Goal: Find contact information: Find contact information

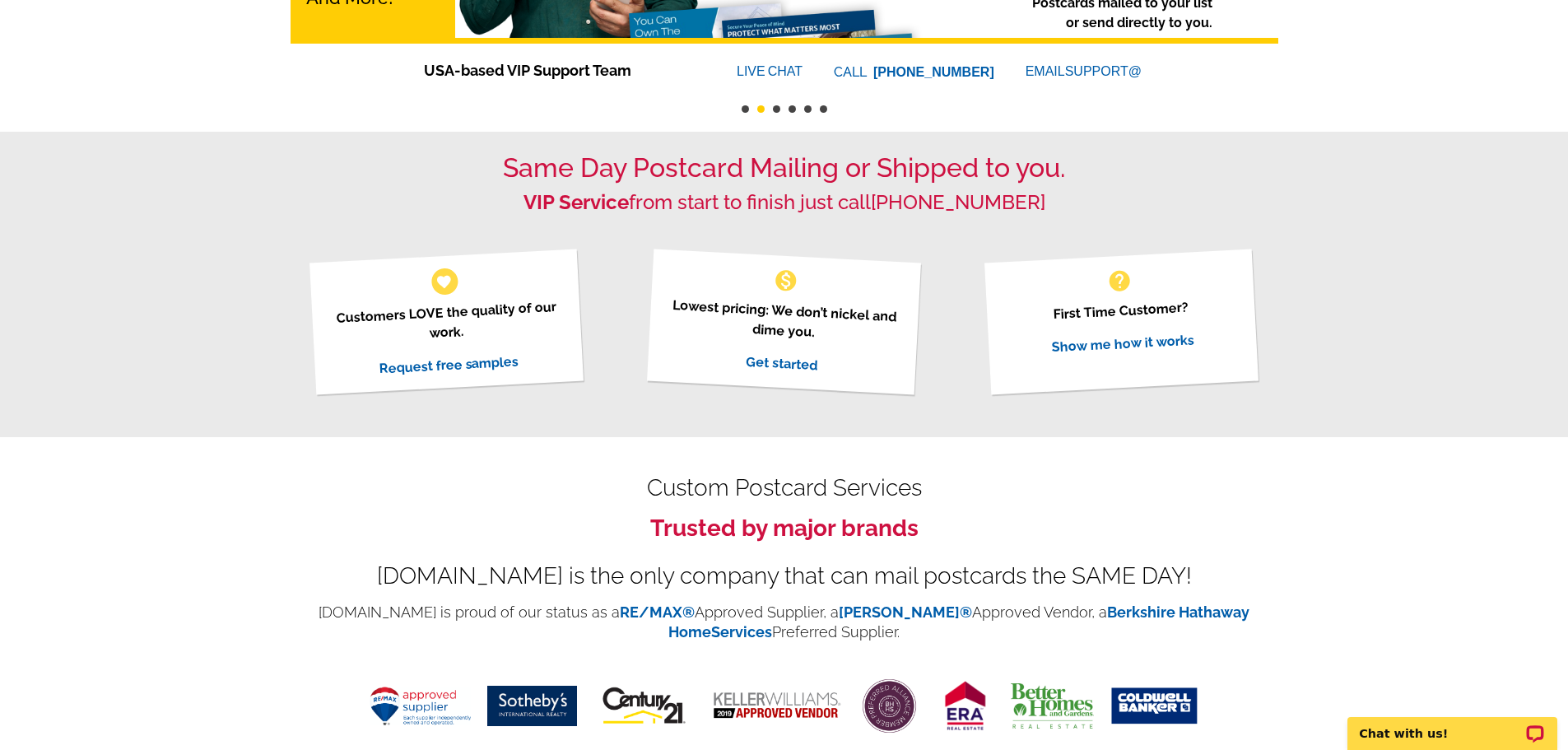
scroll to position [388, 0]
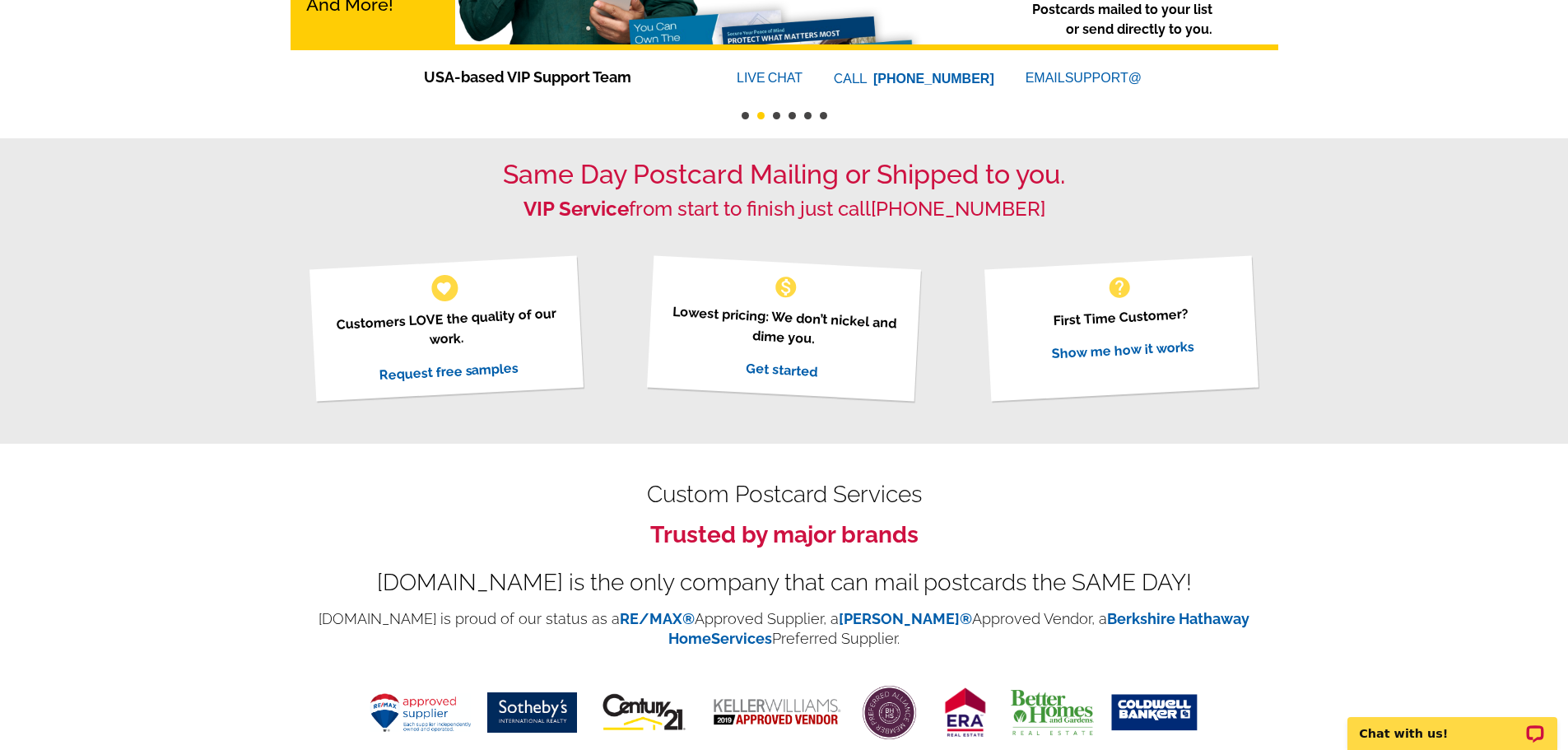
click at [106, 440] on div "Same Day Postcard Mailing or Shipped to you. VIP Service from start to finish j…" at bounding box center [784, 290] width 1568 height 305
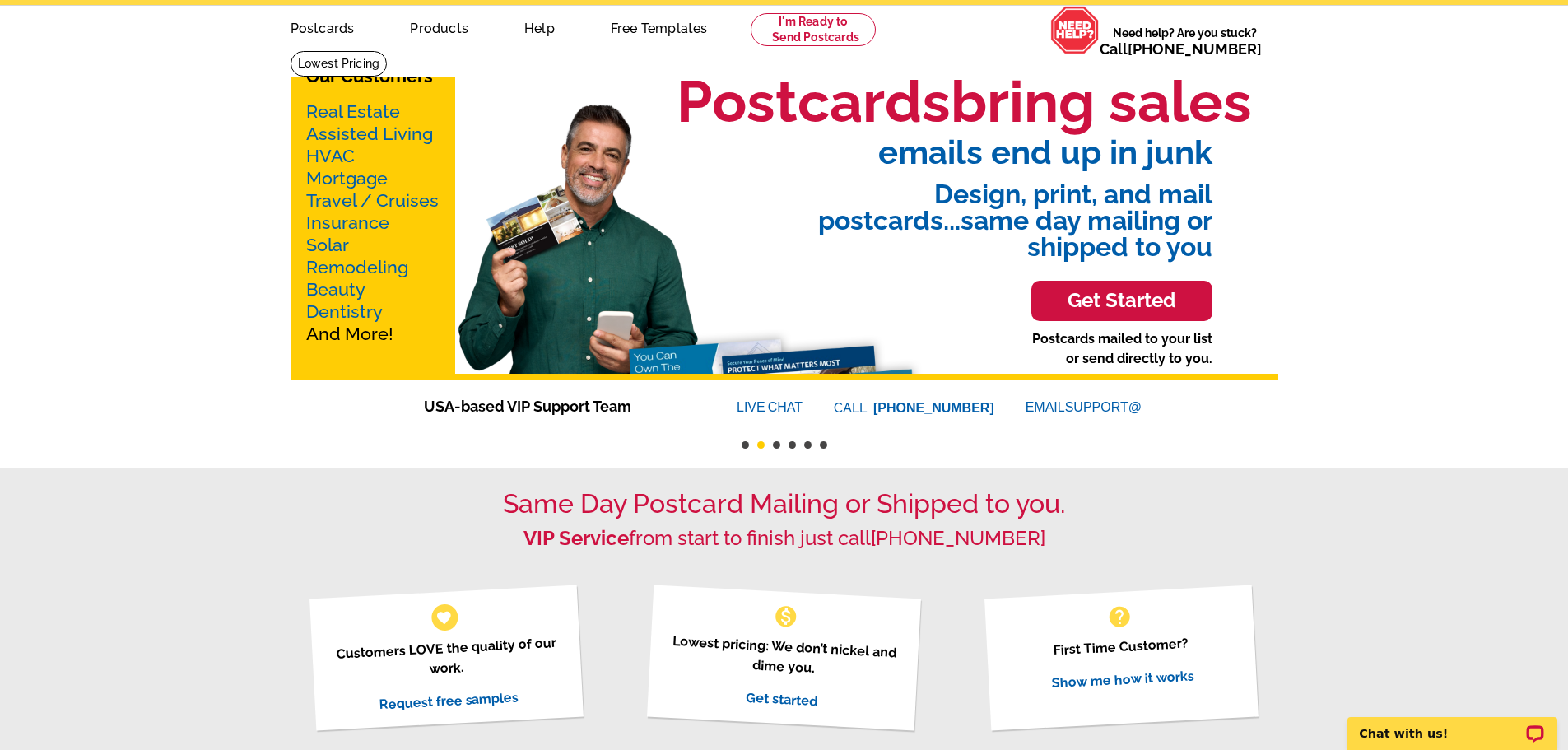
scroll to position [0, 0]
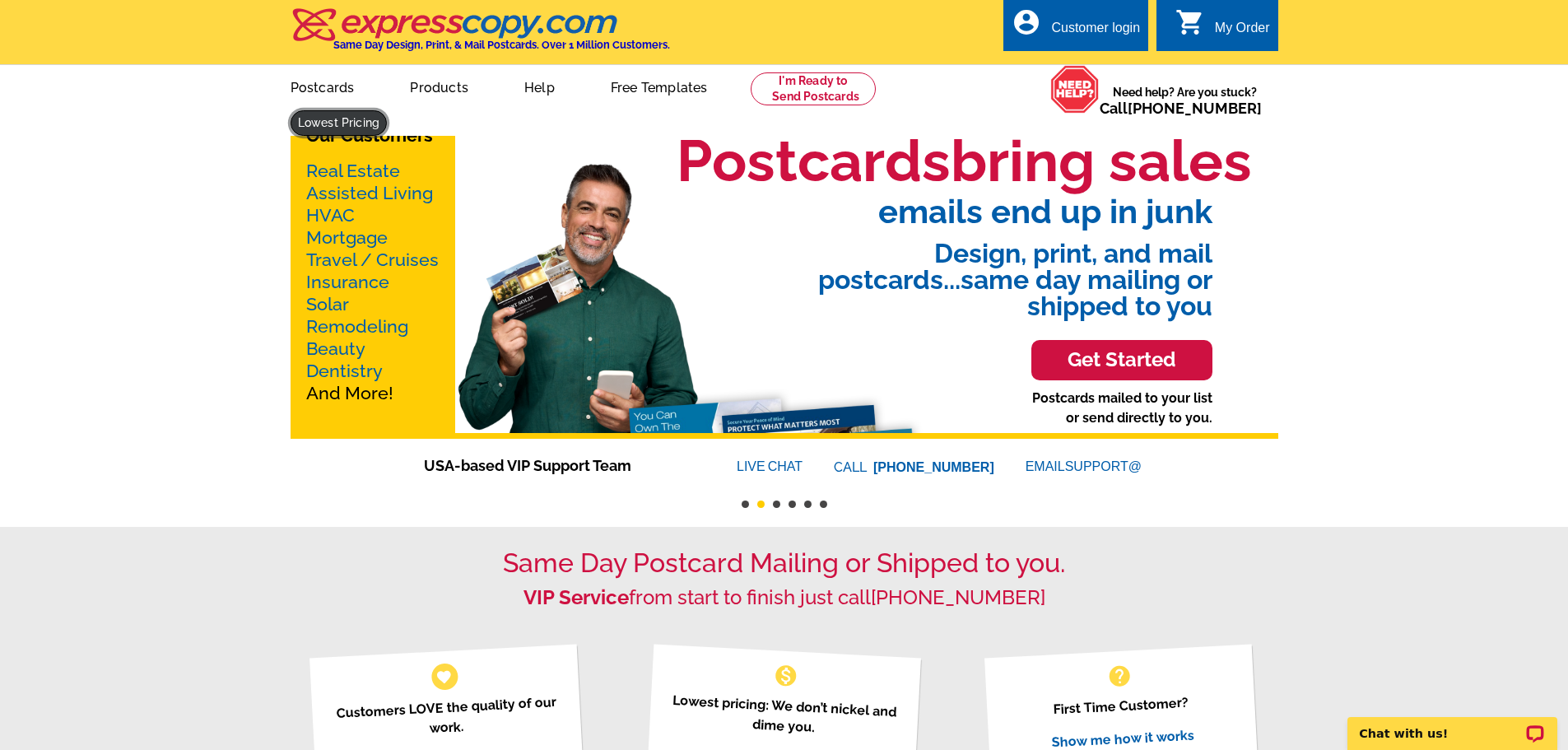
click at [387, 111] on link at bounding box center [338, 123] width 97 height 25
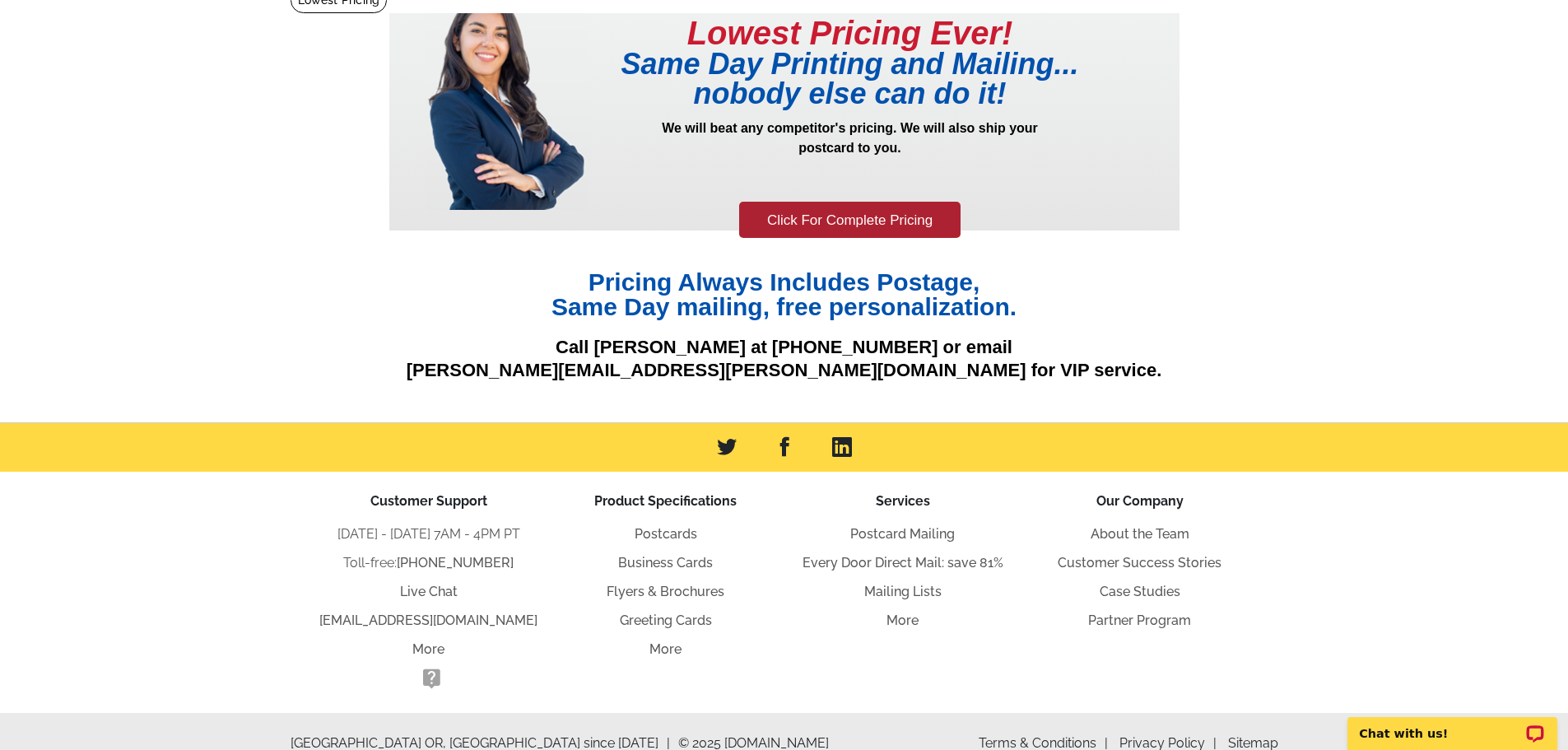
scroll to position [148, 0]
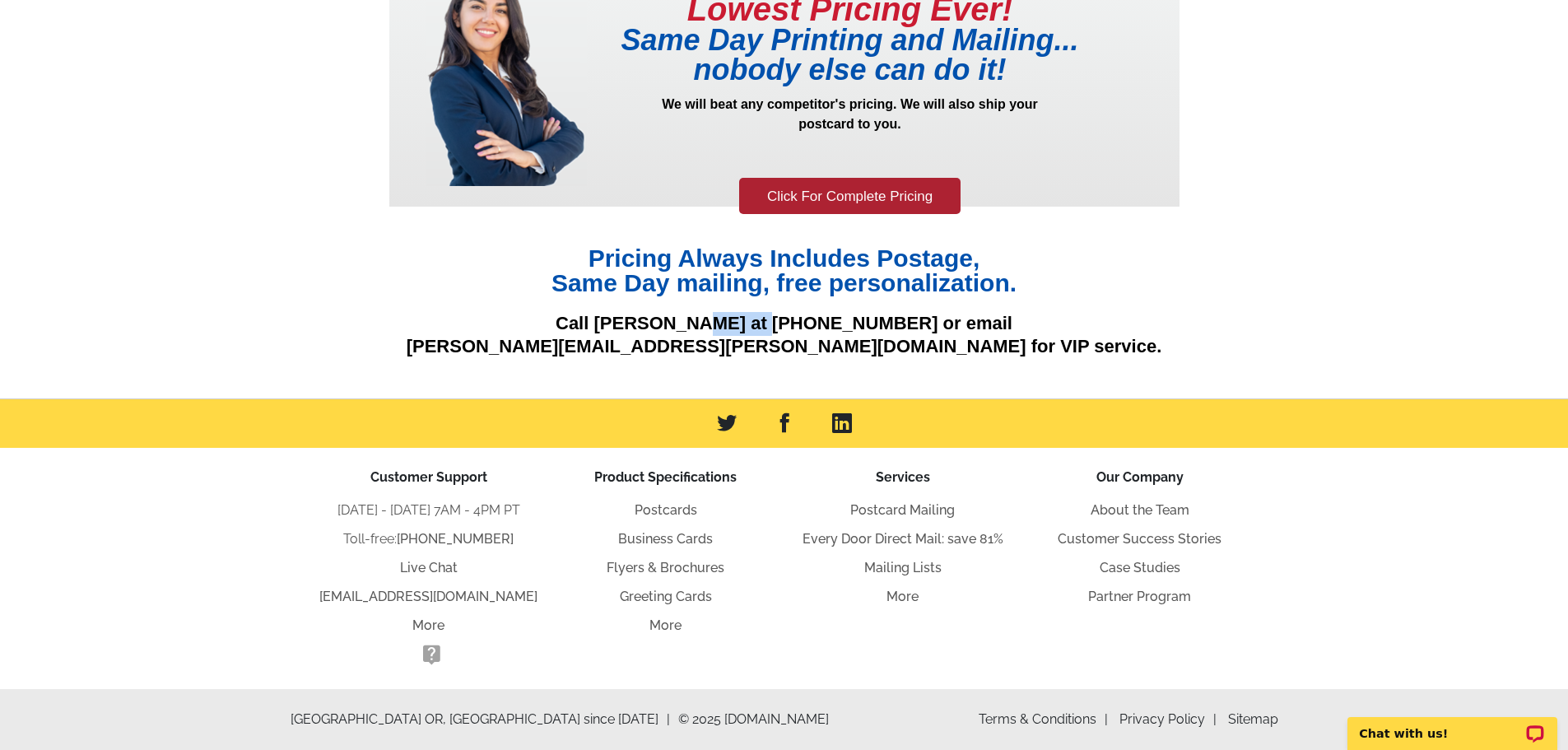
drag, startPoint x: 741, startPoint y: 322, endPoint x: 798, endPoint y: 315, distance: 57.4
click at [798, 315] on p "Call [PERSON_NAME] at [PHONE_NUMBER] or email [PERSON_NAME][EMAIL_ADDRESS][PERS…" at bounding box center [784, 336] width 791 height 47
click at [360, 300] on main "Lowest Pricing Ever! Same Day Printing and Mailing... nobody else can do it! We…" at bounding box center [784, 181] width 1568 height 435
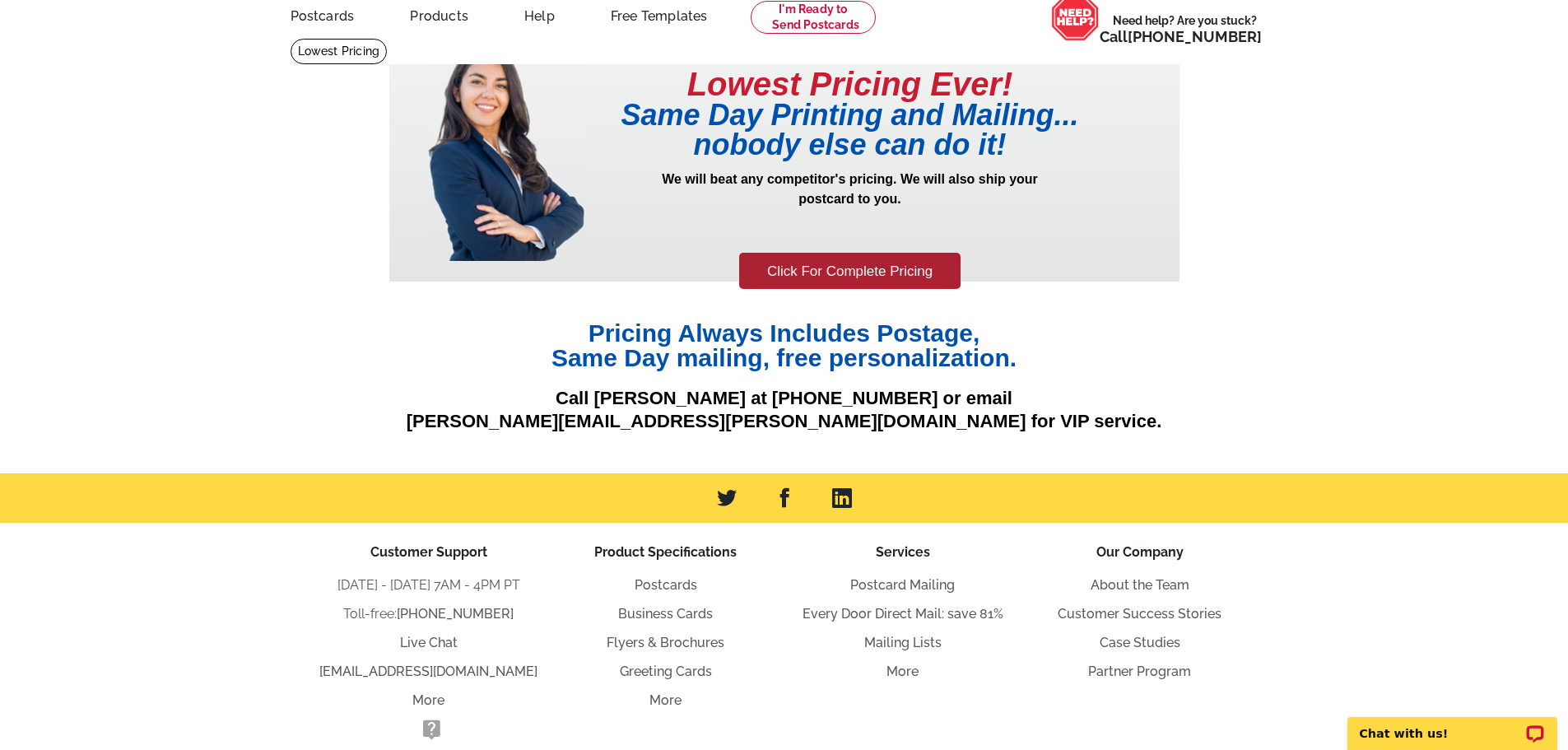
scroll to position [0, 0]
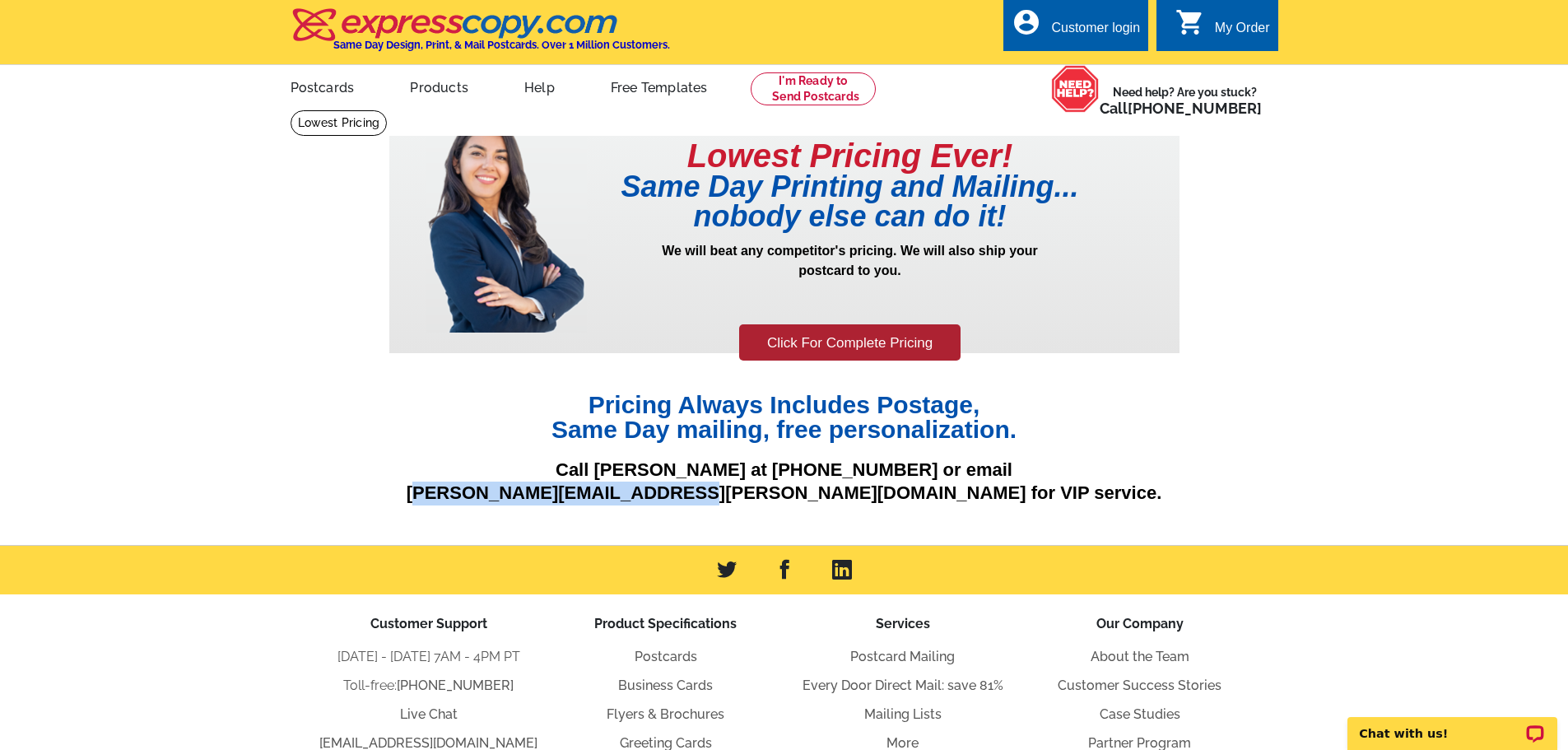
drag, startPoint x: 576, startPoint y: 488, endPoint x: 864, endPoint y: 499, distance: 288.2
click at [841, 504] on p "Call [PERSON_NAME] at [PHONE_NUMBER] or email [PERSON_NAME][EMAIL_ADDRESS][PERS…" at bounding box center [784, 482] width 791 height 47
click at [851, 499] on p "Call [PERSON_NAME] at [PHONE_NUMBER] or email [PERSON_NAME][EMAIL_ADDRESS][PERS…" at bounding box center [784, 482] width 791 height 47
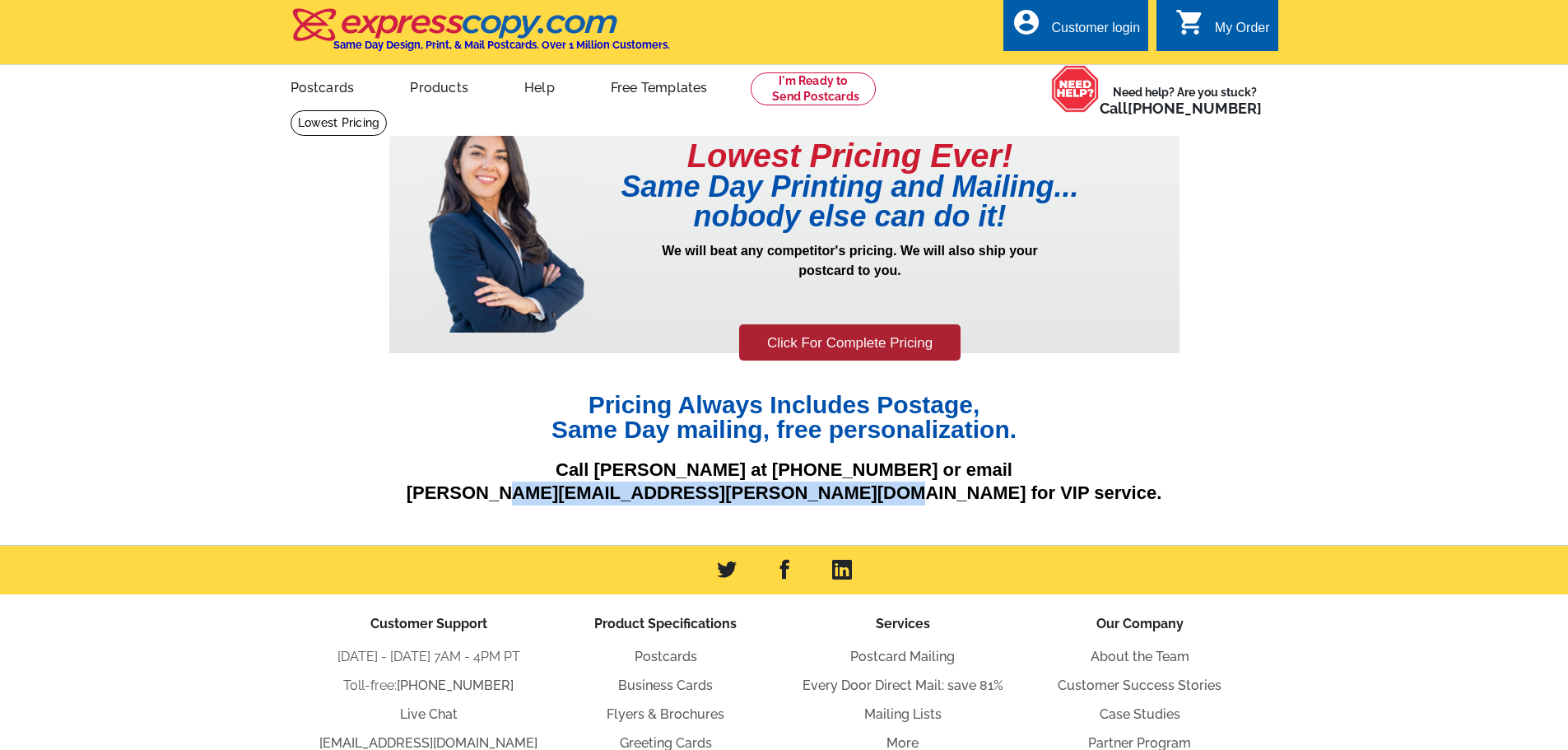
drag, startPoint x: 1013, startPoint y: 500, endPoint x: 645, endPoint y: 499, distance: 368.0
click at [650, 499] on p "Call [PERSON_NAME] at [PHONE_NUMBER] or email [PERSON_NAME][EMAIL_ADDRESS][PERS…" at bounding box center [784, 482] width 791 height 47
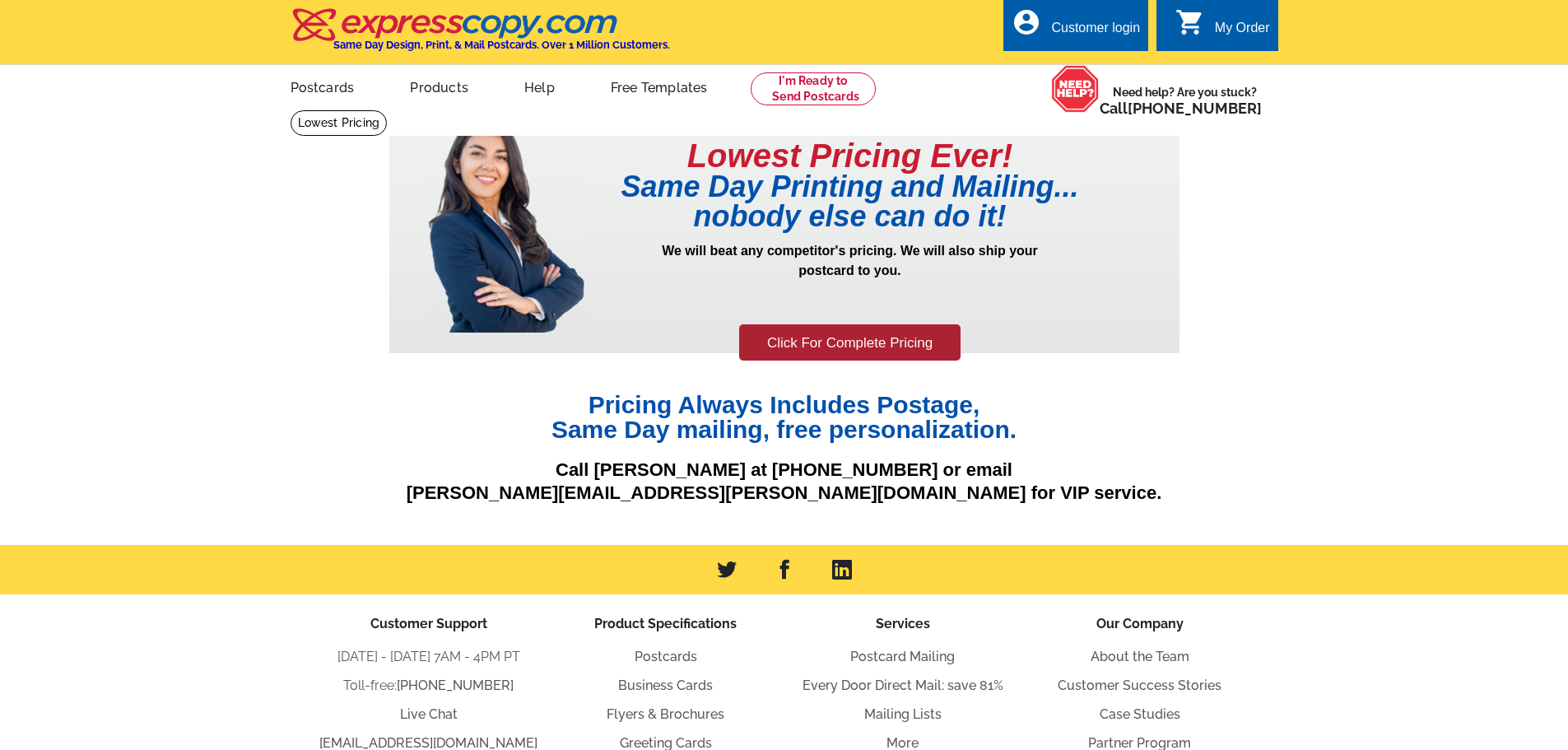
click at [104, 427] on main "Lowest Pricing Ever! Same Day Printing and Mailing... nobody else can do it! We…" at bounding box center [784, 327] width 1568 height 435
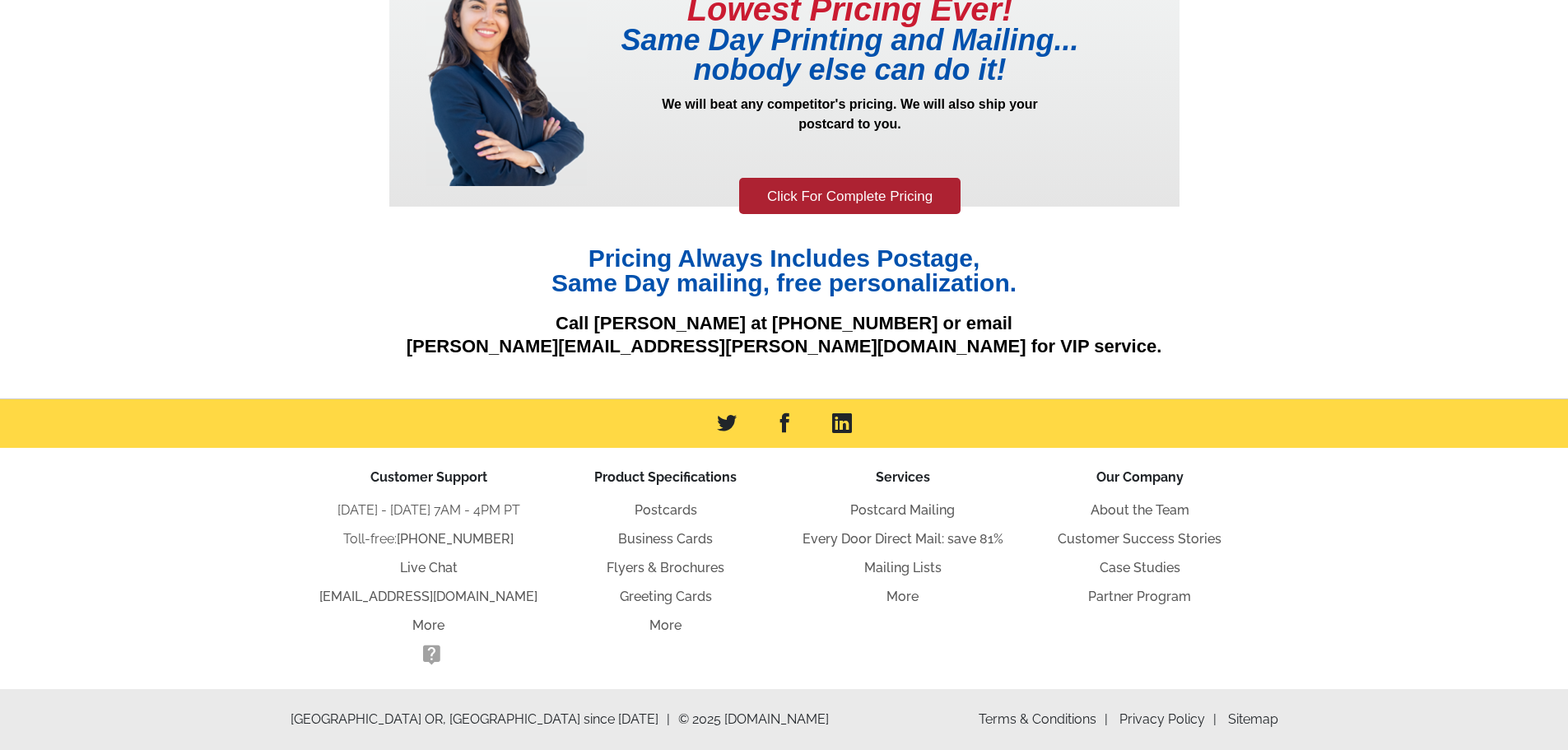
scroll to position [148, 0]
click at [84, 305] on main "Lowest Pricing Ever! Same Day Printing and Mailing... nobody else can do it! We…" at bounding box center [784, 181] width 1568 height 435
click at [1432, 208] on main "Lowest Pricing Ever! Same Day Printing and Mailing... nobody else can do it! We…" at bounding box center [784, 181] width 1568 height 435
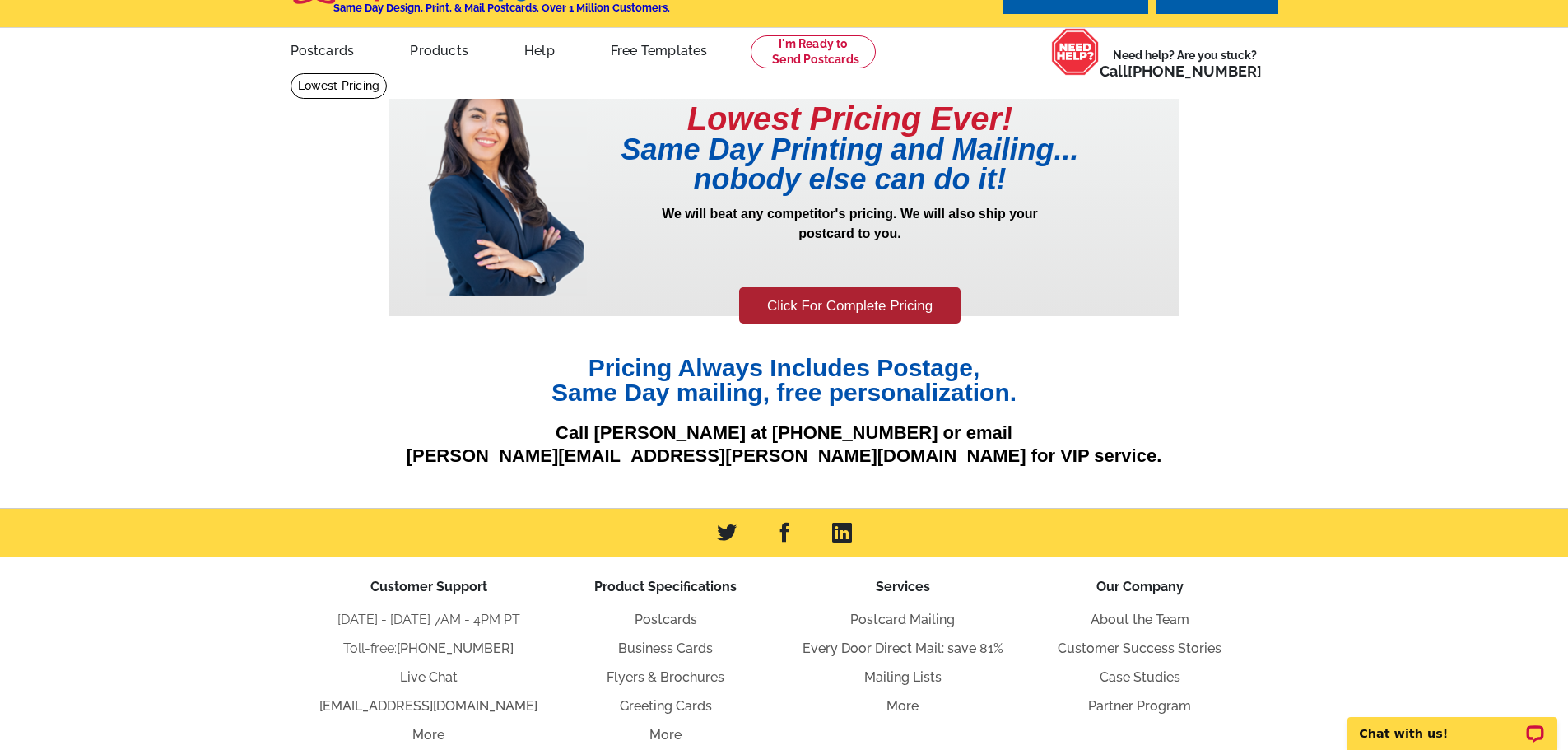
scroll to position [0, 0]
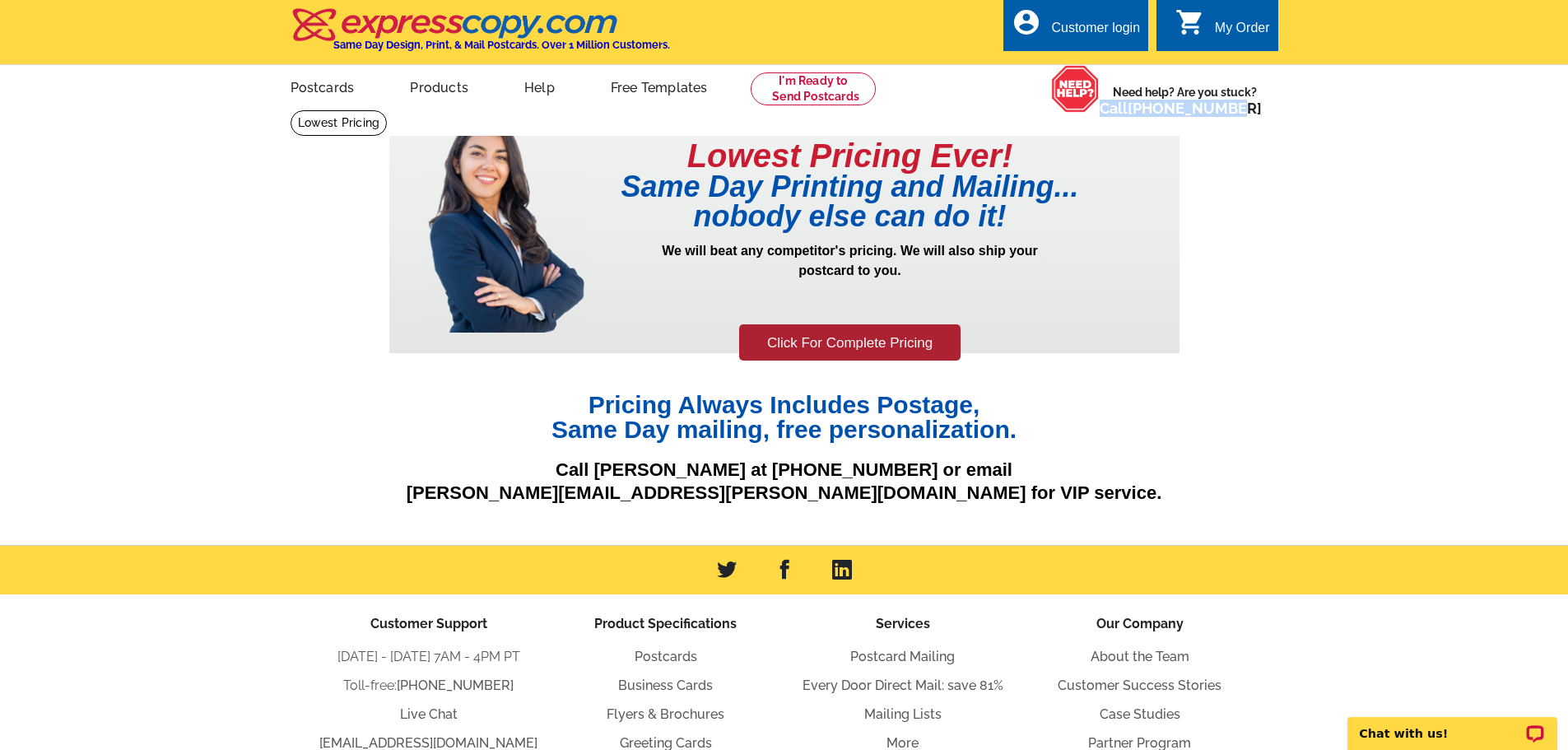
drag, startPoint x: 1302, startPoint y: 110, endPoint x: 1127, endPoint y: 96, distance: 175.6
click at [1127, 96] on div "picture_in_picture Postcards store_mall_directory Products keyboard_arrow_down …" at bounding box center [784, 100] width 1054 height 71
